Goal: Information Seeking & Learning: Learn about a topic

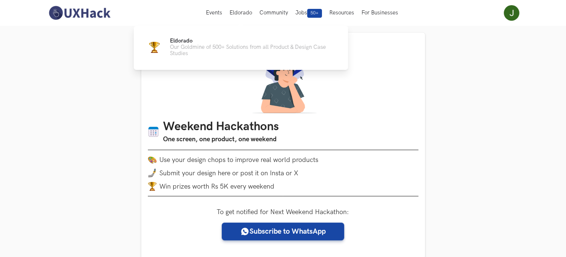
click at [222, 59] on div "Eldorado Our Goldmine of 500+ Solutions from all Product & Design Case Studies" at bounding box center [241, 47] width 214 height 42
click at [219, 46] on p "Our Goldmine of 500+ Solutions from all Product & Design Case Studies" at bounding box center [253, 50] width 166 height 13
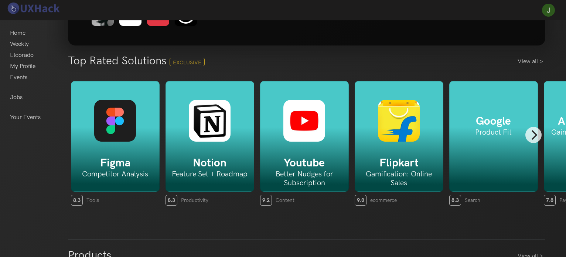
scroll to position [98, 0]
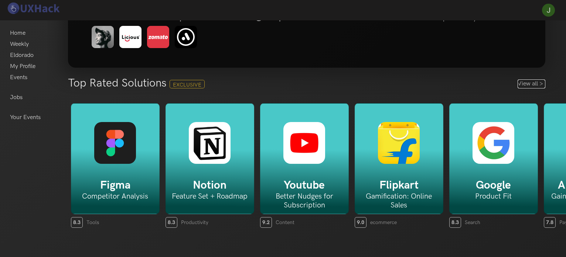
click at [528, 83] on link "View all >" at bounding box center [532, 83] width 28 height 9
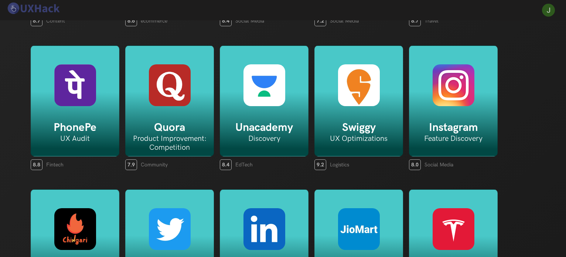
scroll to position [868, 0]
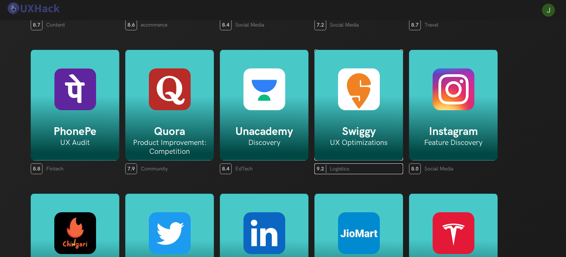
click at [371, 126] on h5 "Swiggy" at bounding box center [359, 131] width 88 height 13
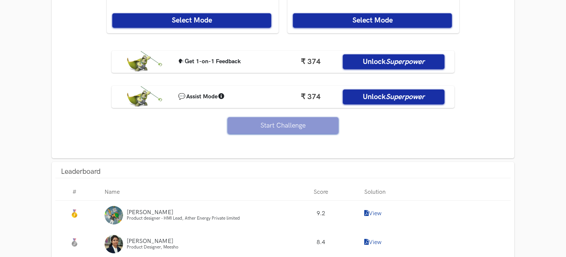
scroll to position [672, 0]
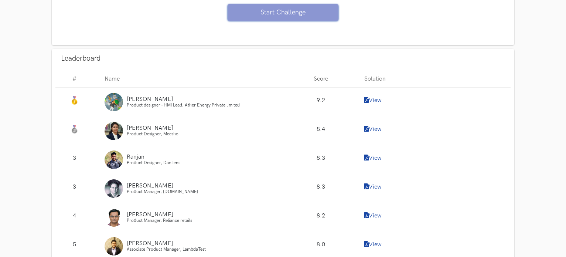
click at [130, 98] on span "[PERSON_NAME]" at bounding box center [150, 99] width 47 height 7
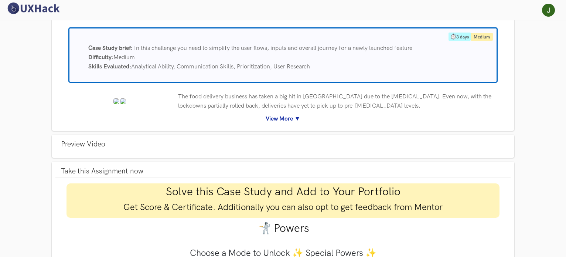
scroll to position [74, 0]
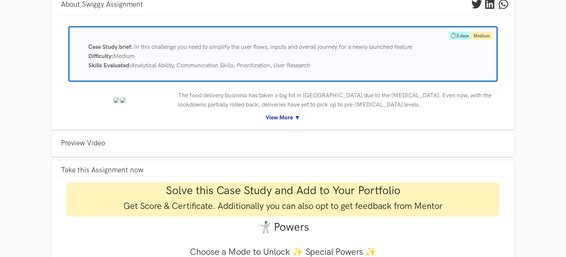
click at [277, 118] on link "View More ▼" at bounding box center [283, 117] width 444 height 9
